Goal: Task Accomplishment & Management: Complete application form

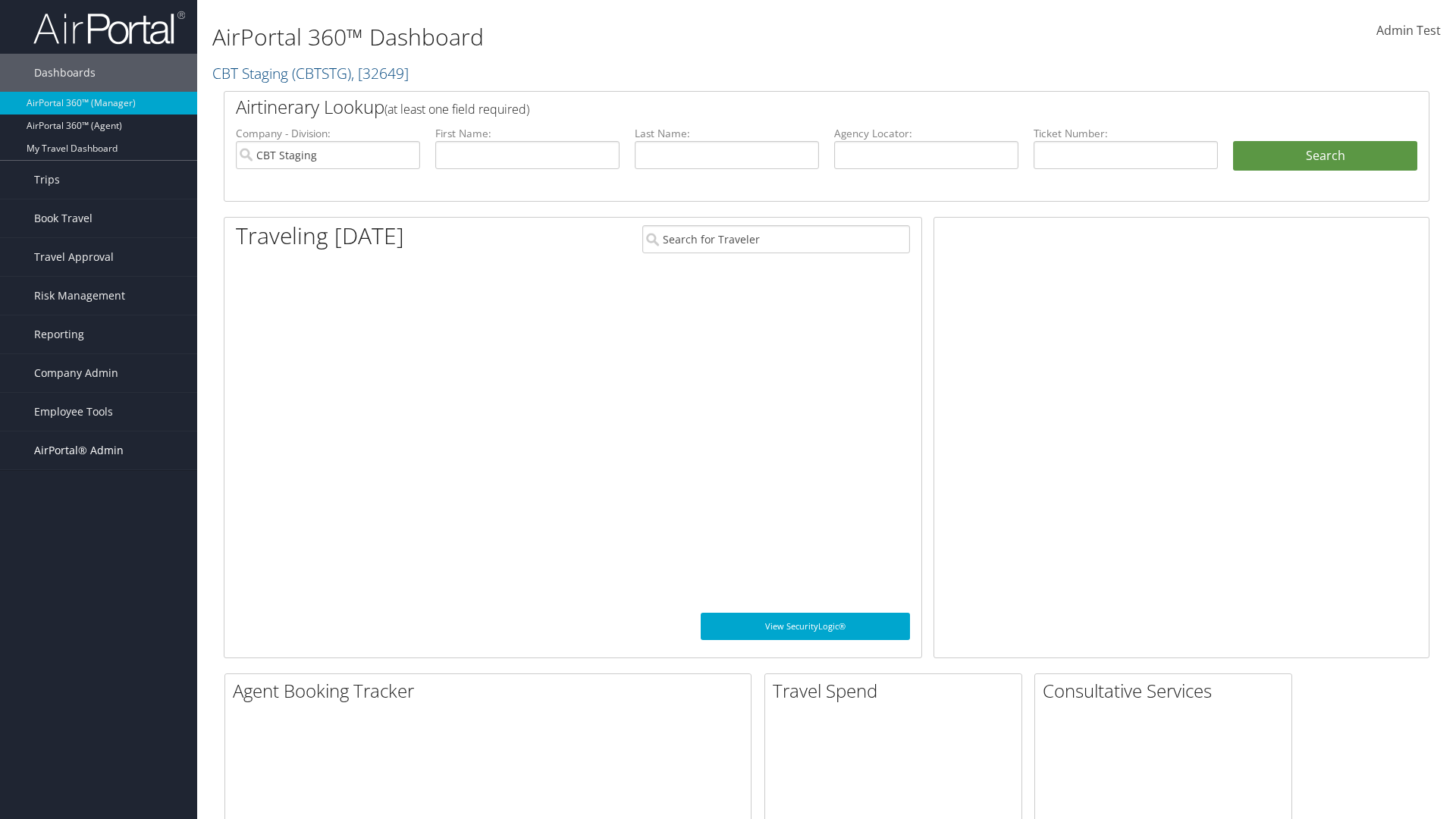
click at [98, 451] on span "AirPortal® Admin" at bounding box center [78, 450] width 90 height 38
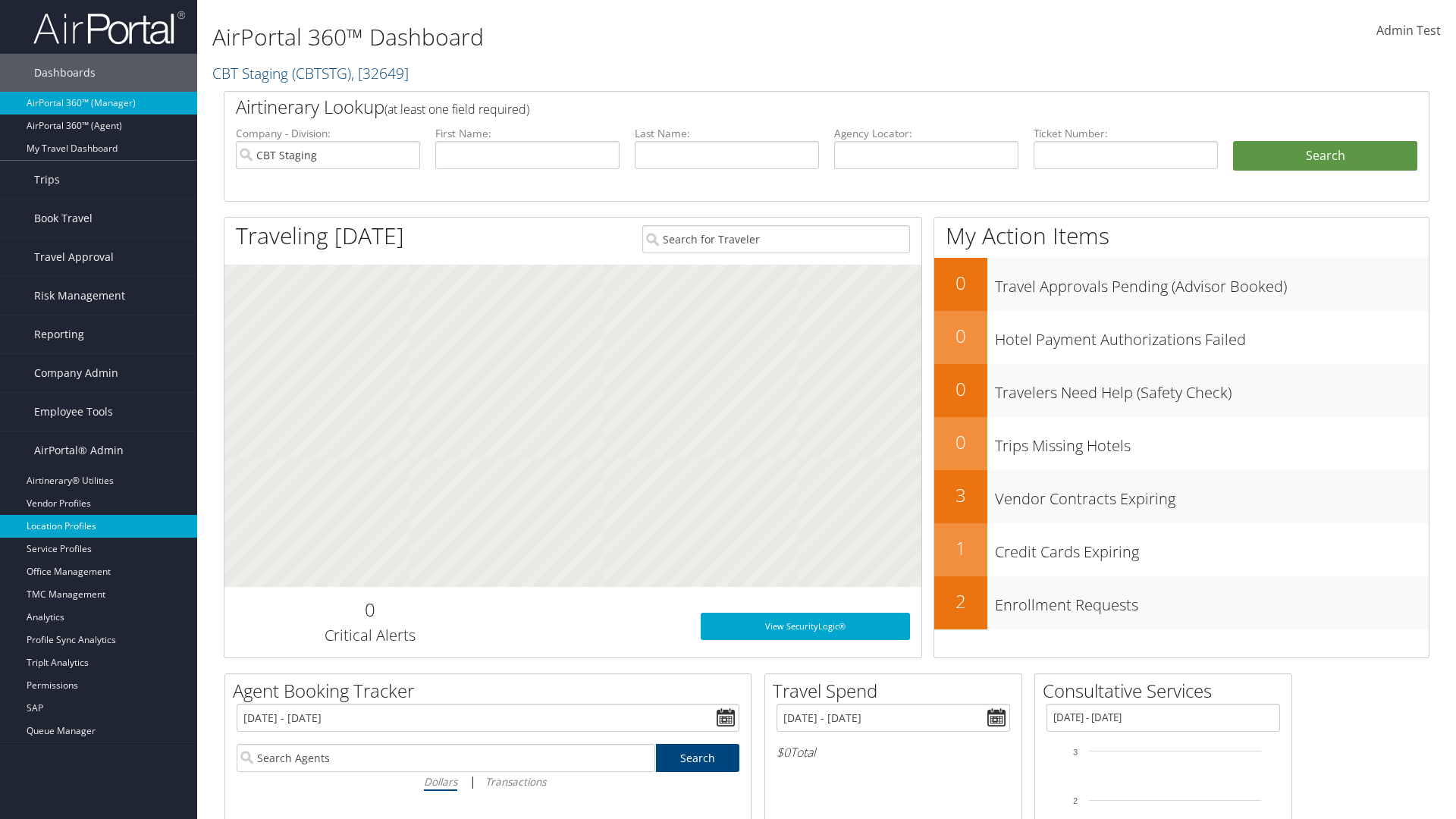
click at [98, 526] on link "Location Profiles" at bounding box center [98, 527] width 197 height 23
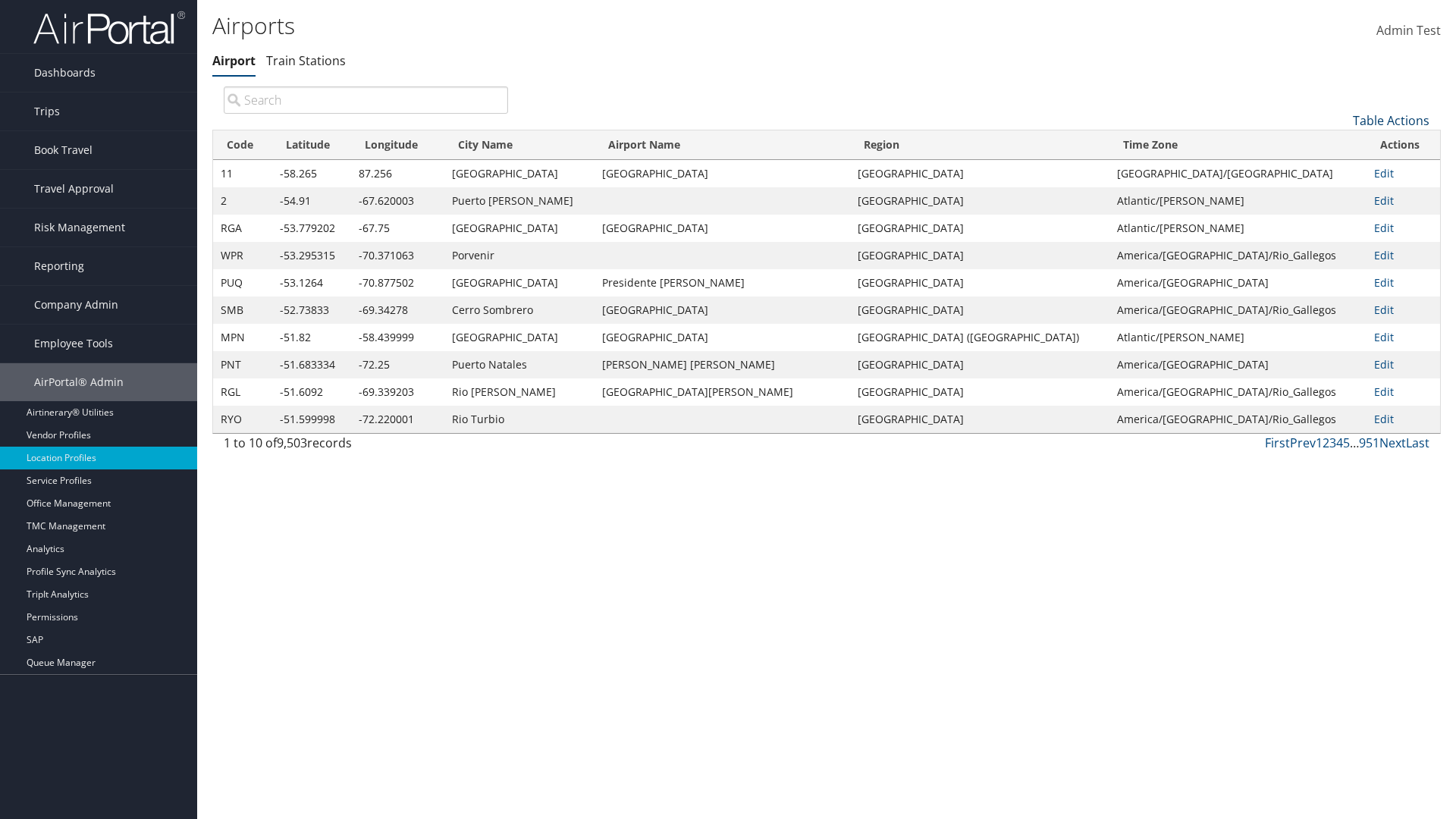
click at [1391, 119] on link "Table Actions" at bounding box center [1391, 120] width 77 height 16
click at [1339, 144] on link "New Record" at bounding box center [1339, 144] width 199 height 26
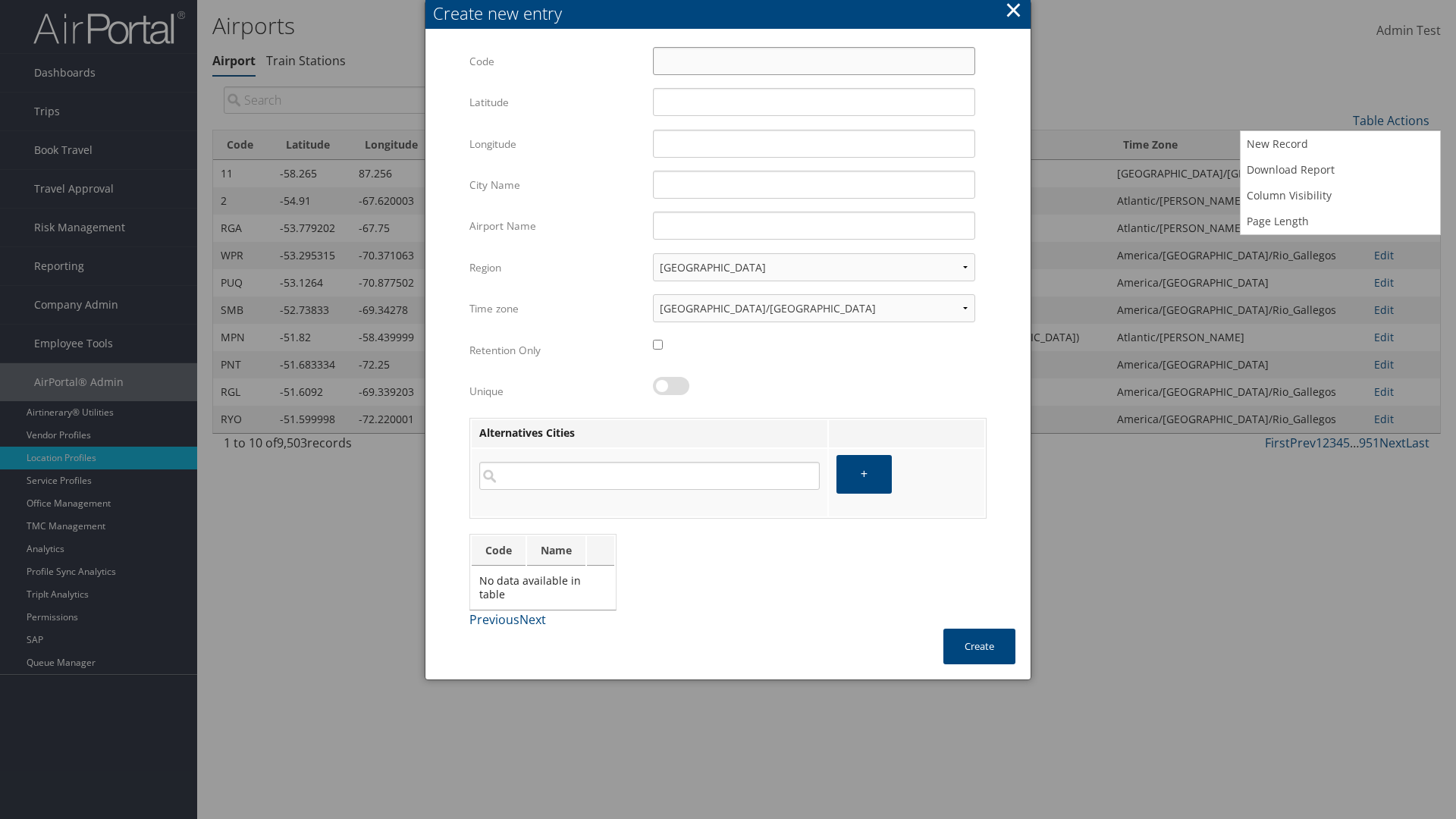
click at [814, 61] on input "Code" at bounding box center [814, 61] width 323 height 28
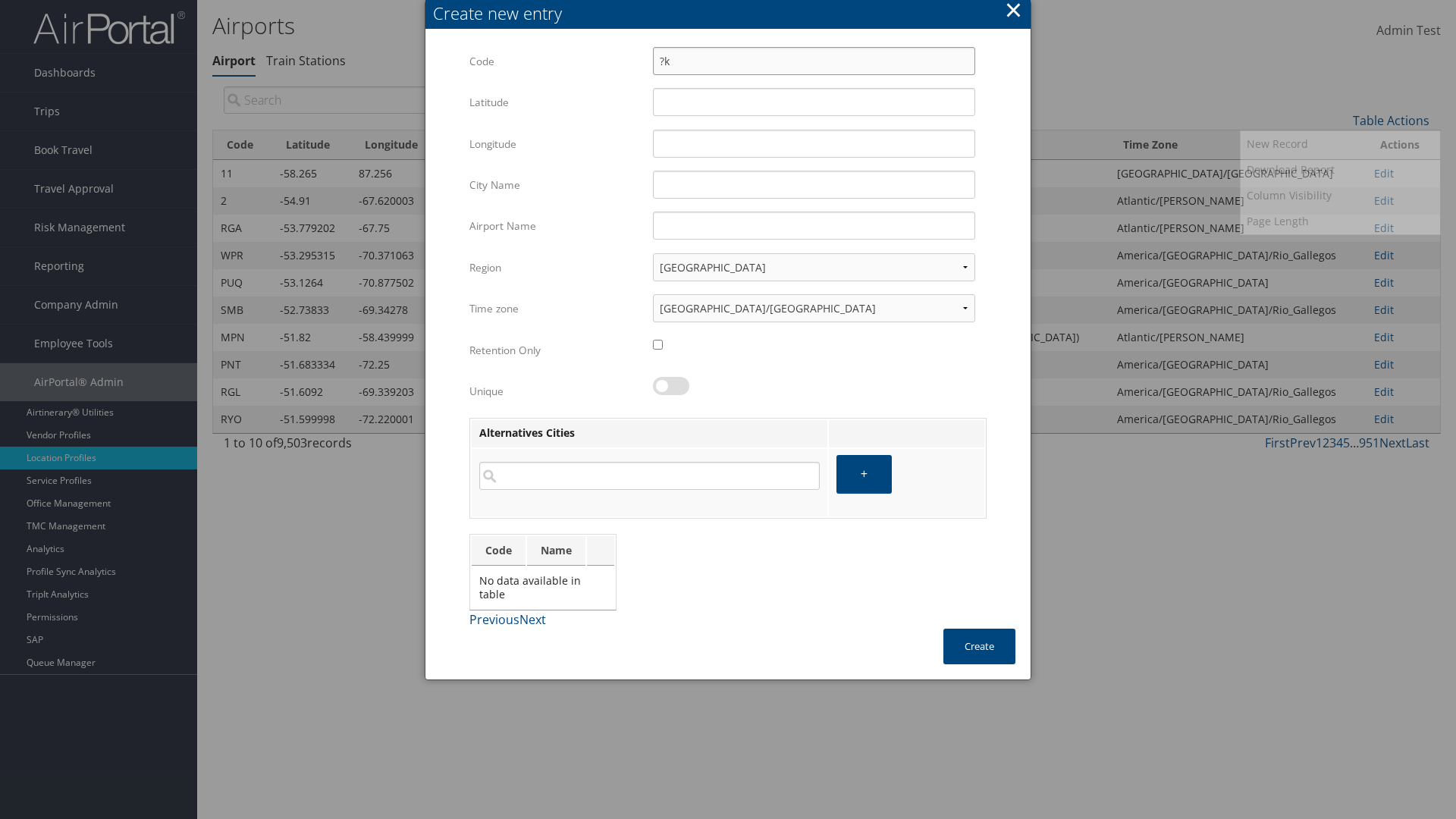
type input "?k"
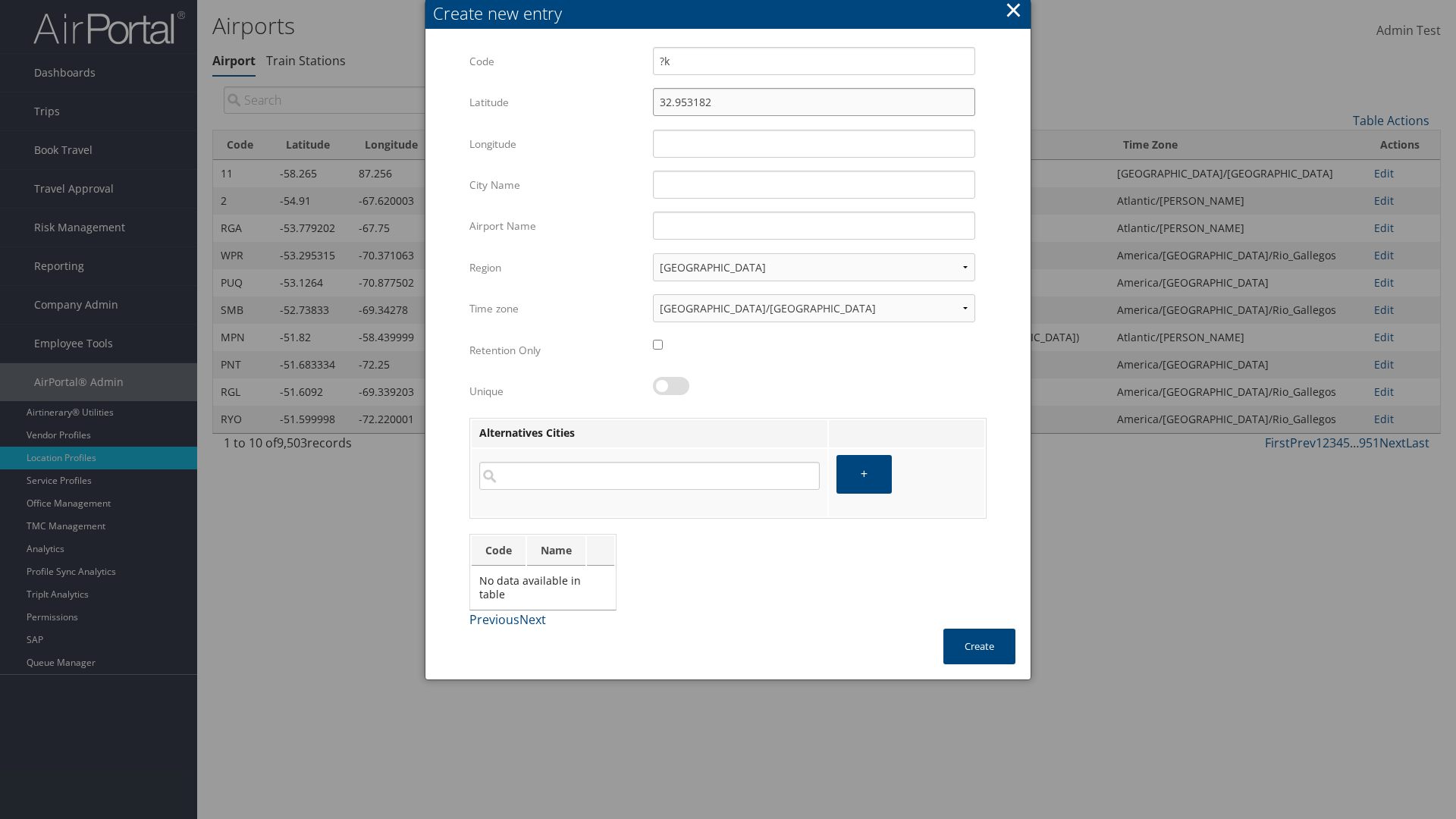
click at [814, 101] on input "32.953182" at bounding box center [814, 101] width 323 height 28
type input "32.953182"
click at [814, 144] on input "12.016439" at bounding box center [814, 144] width 323 height 28
type input "12.016439"
click at [814, 184] on input "City Name" at bounding box center [814, 184] width 323 height 28
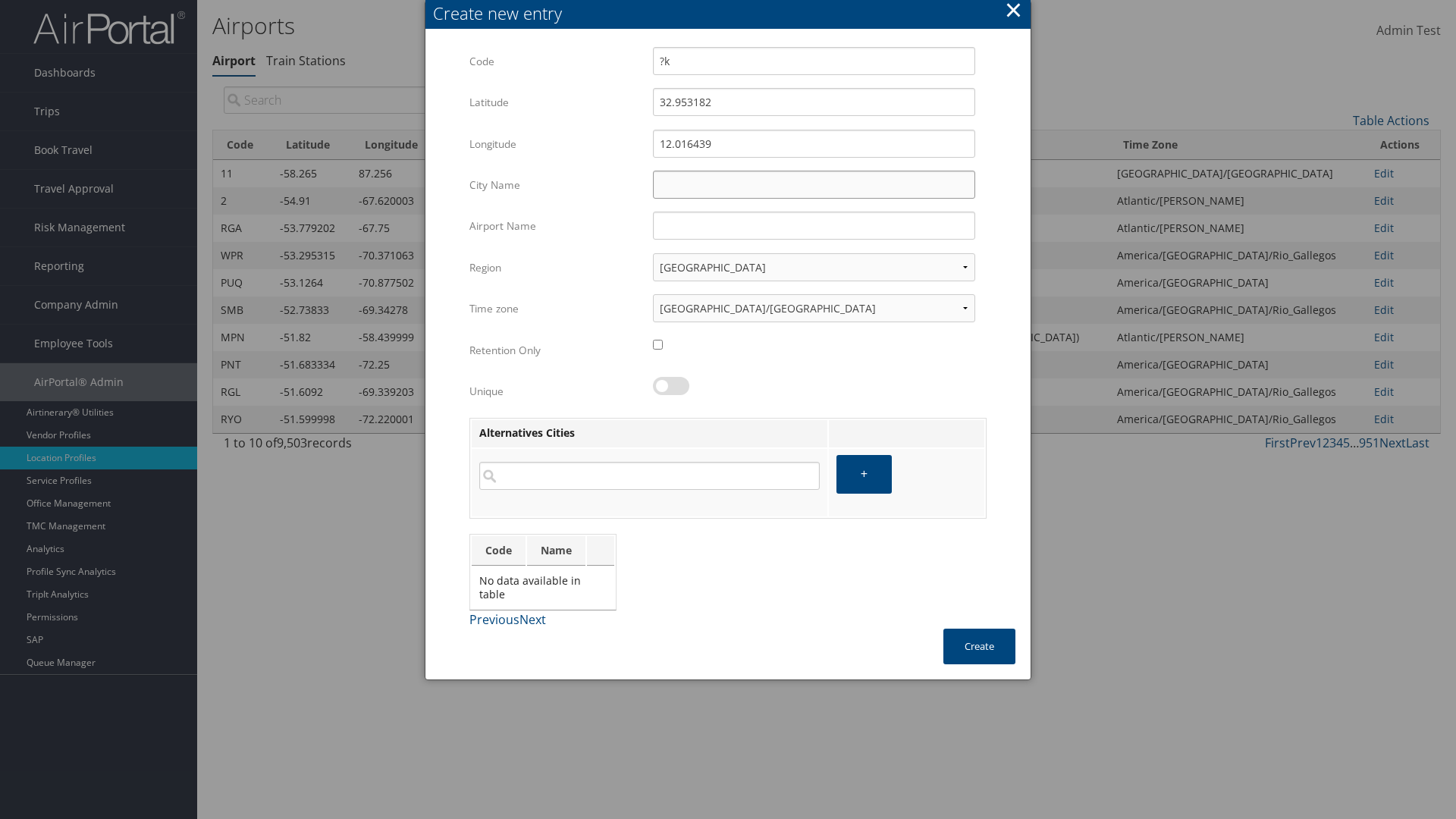
type input "Zwara"
type input "?k"
type input "Zwara"
click at [978, 647] on button "Create" at bounding box center [978, 647] width 72 height 36
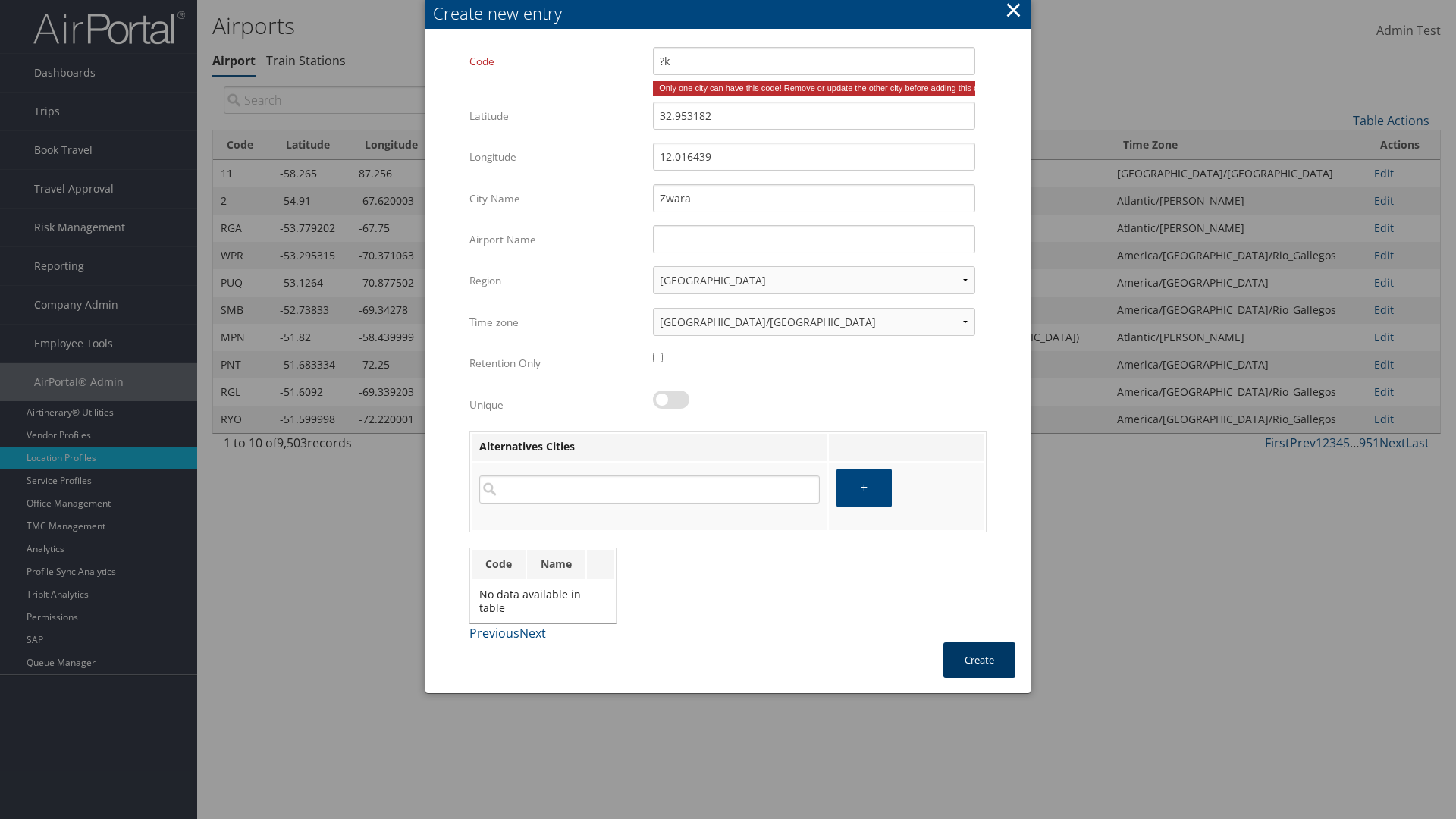
type input "Zwara"
